Goal: Navigation & Orientation: Find specific page/section

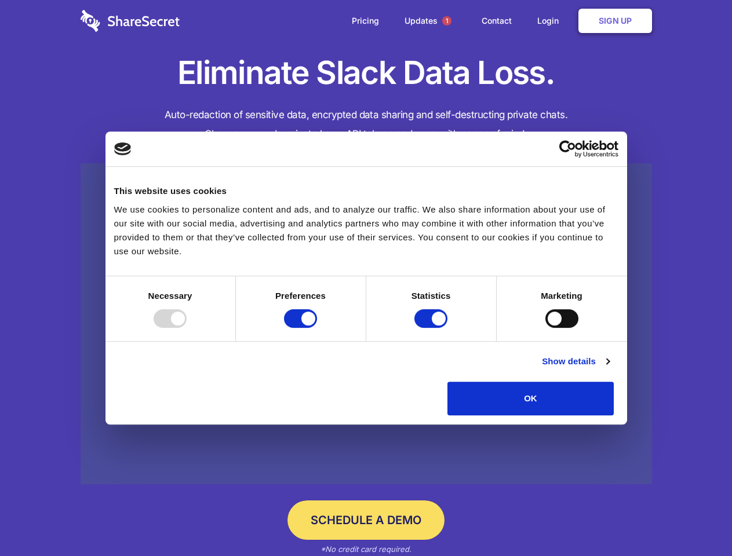
click at [187, 328] on div at bounding box center [170, 318] width 33 height 19
click at [317, 328] on input "Preferences" at bounding box center [300, 318] width 33 height 19
checkbox input "false"
click at [432, 328] on input "Statistics" at bounding box center [430, 318] width 33 height 19
checkbox input "false"
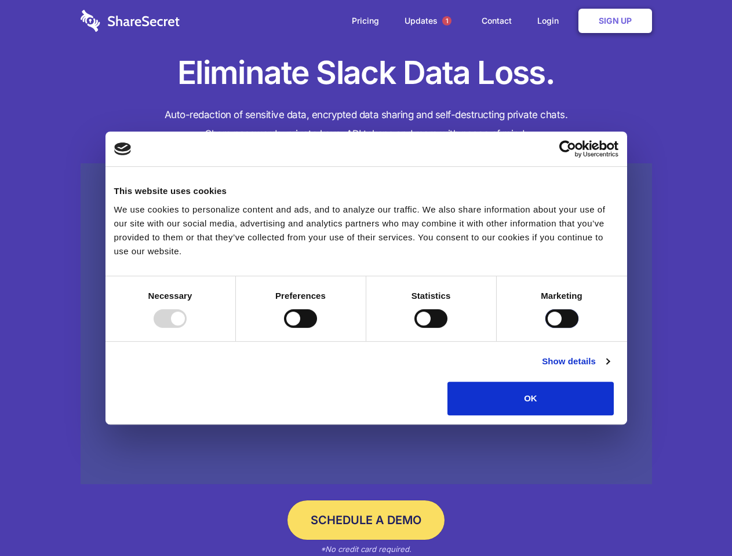
click at [545, 328] on input "Marketing" at bounding box center [561, 318] width 33 height 19
checkbox input "true"
click at [609, 369] on link "Show details" at bounding box center [575, 362] width 67 height 14
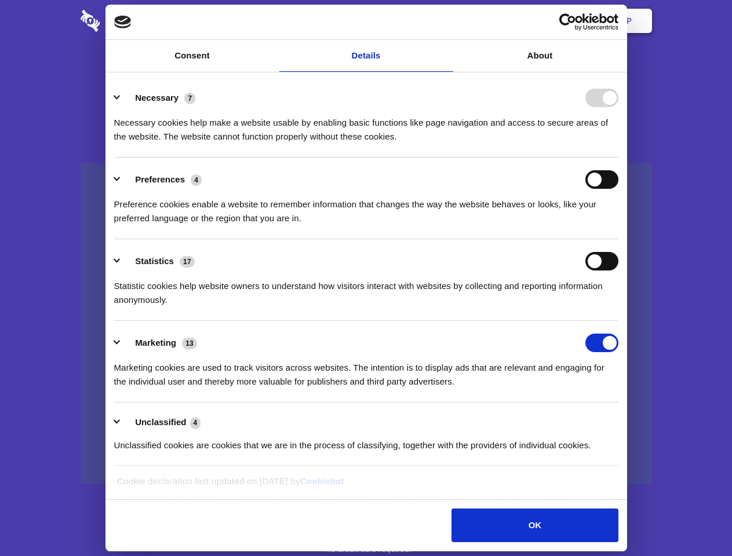
click at [618, 158] on li "Necessary 7 Necessary cookies help make a website usable by enabling basic func…" at bounding box center [366, 117] width 504 height 82
click at [446, 21] on span "1" at bounding box center [446, 20] width 9 height 9
